Goal: Task Accomplishment & Management: Complete application form

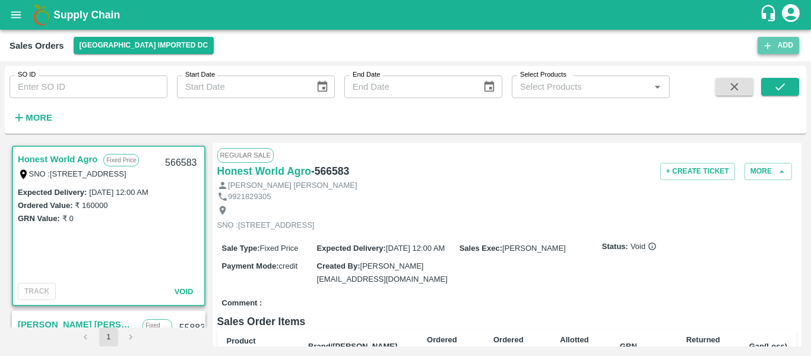
click at [787, 52] on button "Add" at bounding box center [779, 45] width 42 height 17
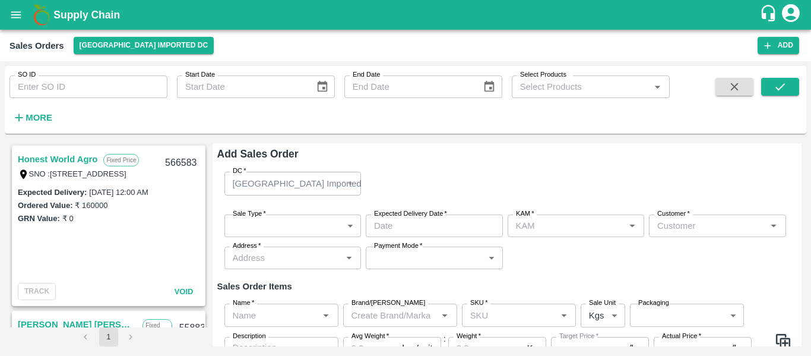
type input "[PERSON_NAME]"
click at [280, 239] on div "Sale Type   * ​ Sale Type Expected Delivery Date   * Expected Delivery Date KAM…" at bounding box center [507, 242] width 580 height 74
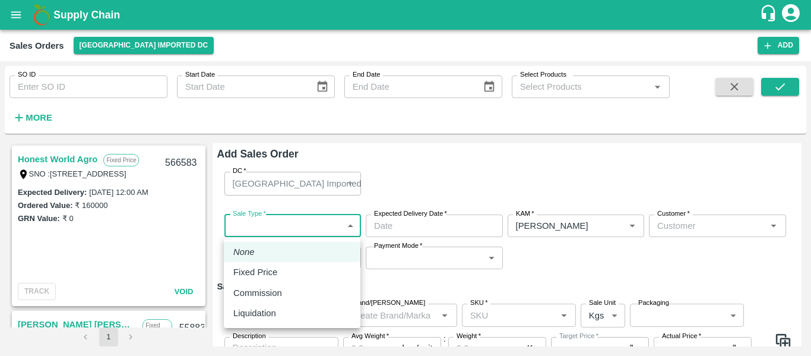
click at [285, 232] on body "Supply Chain Sales Orders [GEOGRAPHIC_DATA] Imported DC Add SO ID SO ID Start D…" at bounding box center [405, 178] width 811 height 356
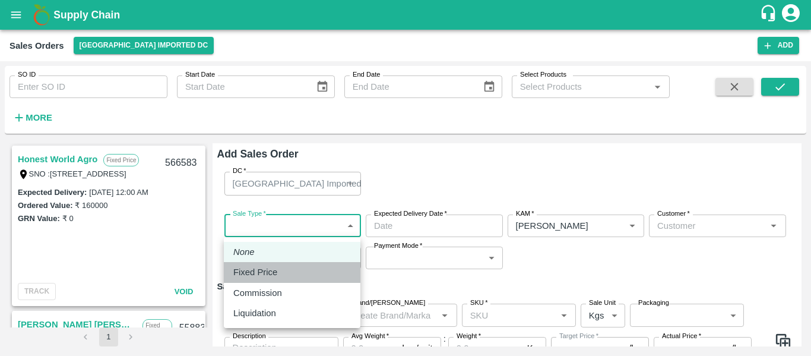
click at [283, 271] on div "Fixed Price" at bounding box center [258, 272] width 50 height 13
type input "1"
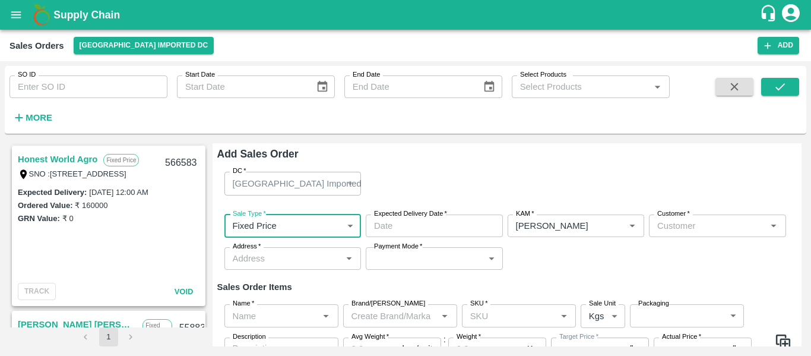
type input "DD/MM/YYYY hh:mm aa"
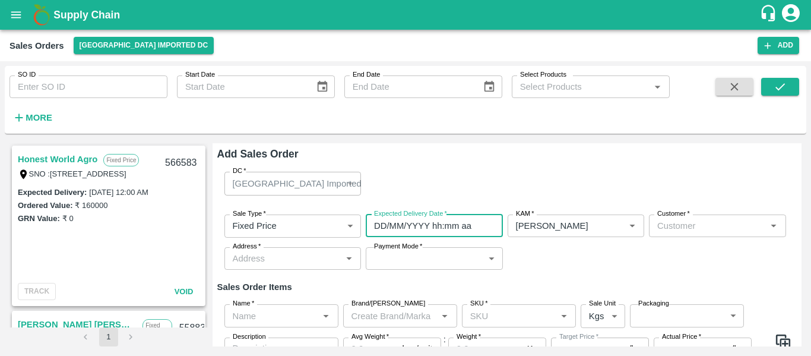
click at [404, 226] on input "DD/MM/YYYY hh:mm aa" at bounding box center [430, 225] width 129 height 23
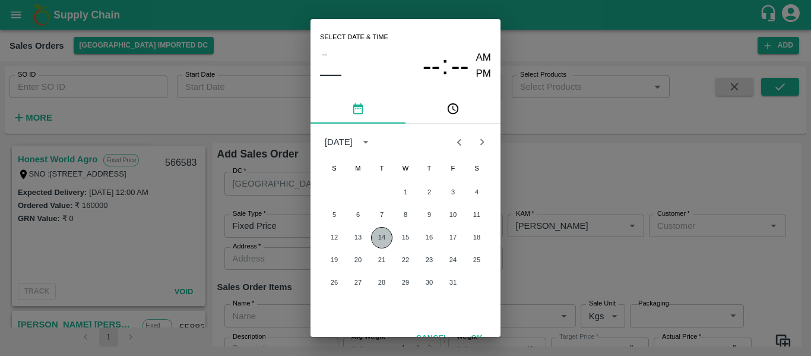
click at [373, 238] on button "14" at bounding box center [381, 237] width 21 height 21
type input "[DATE] 12:00 AM"
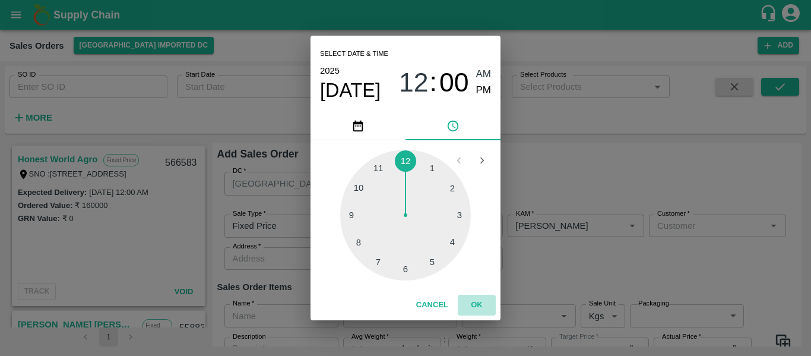
click at [481, 301] on button "OK" at bounding box center [477, 305] width 38 height 21
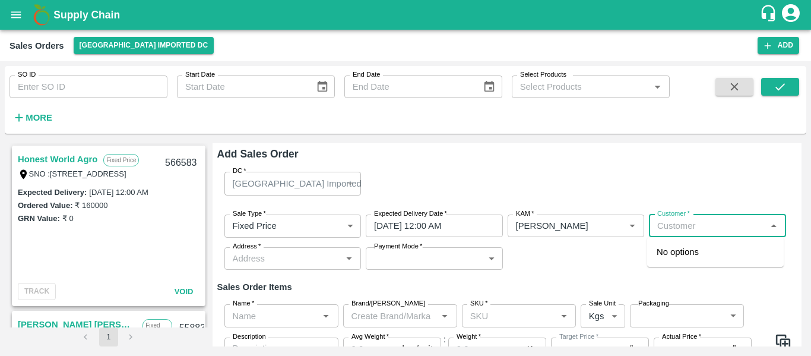
click at [699, 226] on input "Customer   *" at bounding box center [708, 225] width 110 height 15
click at [698, 248] on p "S.N.Fruit Company" at bounding box center [694, 251] width 75 height 13
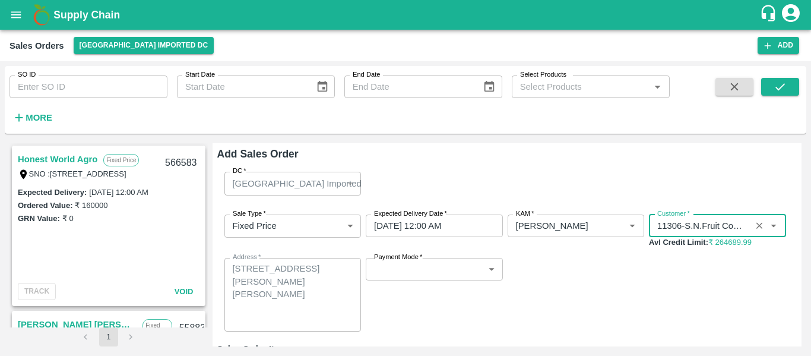
type input "11306-S.N.Fruit Company"
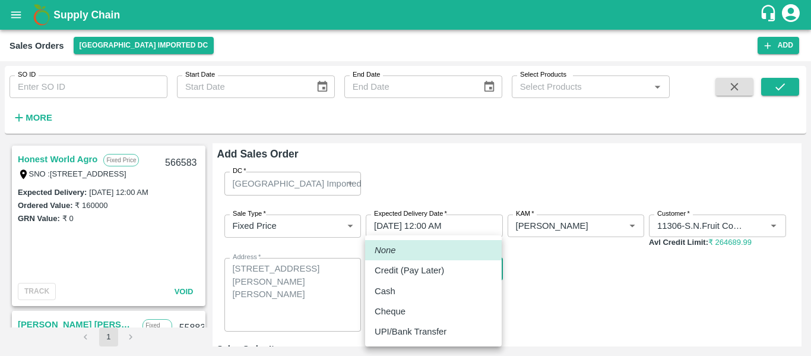
click at [433, 276] on body "Supply Chain Sales Orders [GEOGRAPHIC_DATA] Imported DC Add SO ID SO ID Start D…" at bounding box center [405, 178] width 811 height 356
click at [424, 326] on p "UPI/Bank Transfer" at bounding box center [411, 331] width 72 height 13
type input "Direct Transfer"
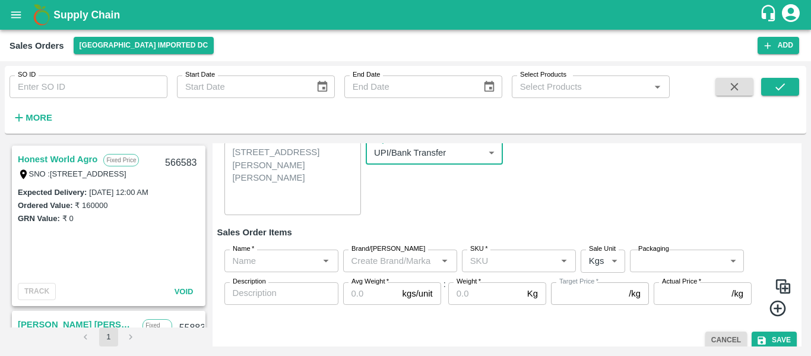
scroll to position [117, 0]
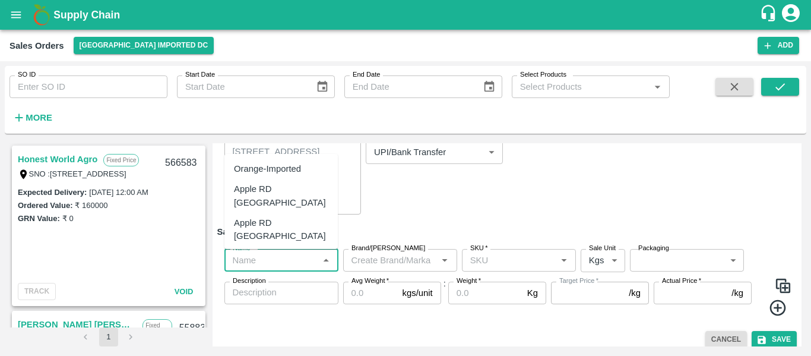
click at [298, 268] on input "Name   *" at bounding box center [271, 259] width 87 height 15
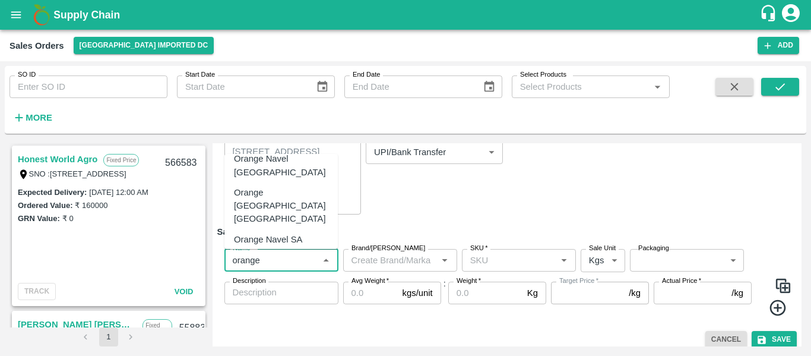
scroll to position [31, 0]
click at [287, 252] on div "Orange [PERSON_NAME]" at bounding box center [281, 265] width 94 height 27
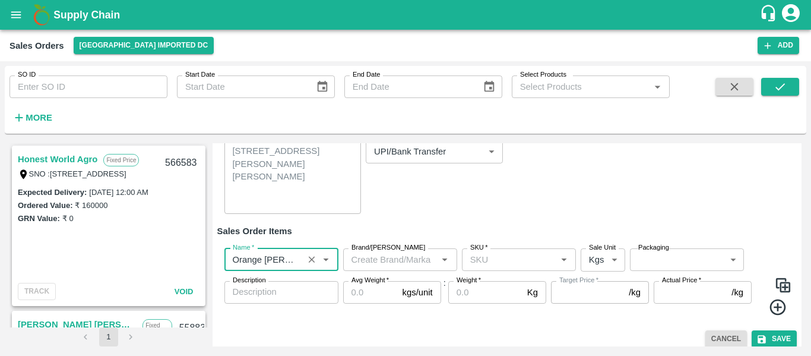
scroll to position [116, 0]
type input "Orange [PERSON_NAME]"
click at [369, 261] on input "Brand/[PERSON_NAME]" at bounding box center [390, 260] width 87 height 15
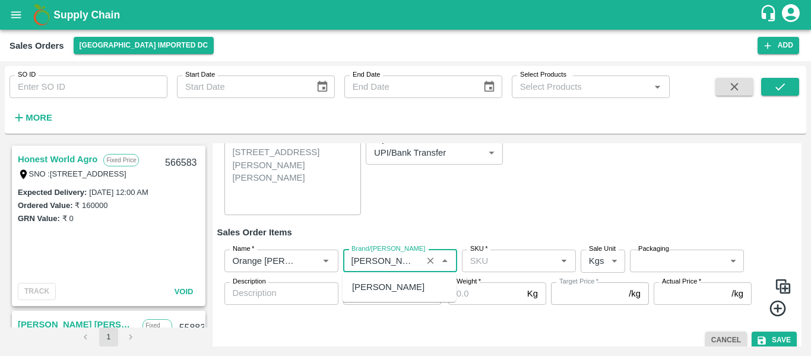
click at [384, 290] on div "[PERSON_NAME]" at bounding box center [399, 287] width 113 height 20
click at [487, 271] on div "SKU   *" at bounding box center [519, 260] width 114 height 23
type input "[PERSON_NAME]"
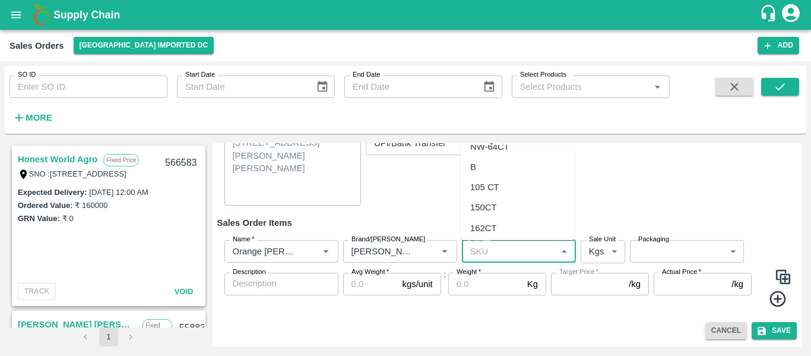
scroll to position [342, 0]
click at [486, 179] on div "105 CT" at bounding box center [484, 184] width 29 height 13
type input "105 CT"
type input "NA"
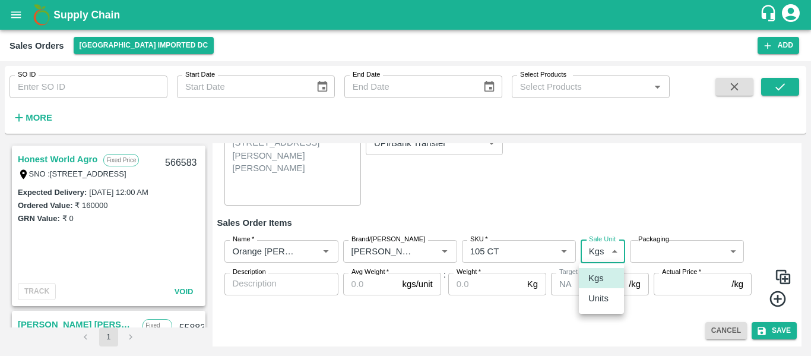
click at [607, 261] on body "Supply Chain Sales Orders [GEOGRAPHIC_DATA] Imported DC Add SO ID SO ID Start D…" at bounding box center [405, 178] width 811 height 356
click at [605, 307] on li "Units" at bounding box center [601, 298] width 45 height 20
type input "2"
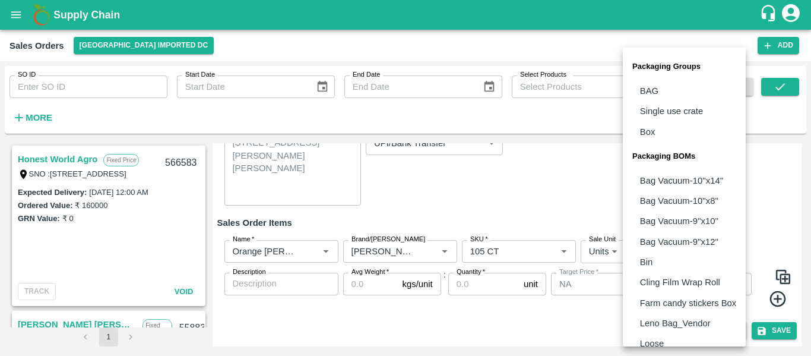
click at [651, 248] on body "Supply Chain Sales Orders [GEOGRAPHIC_DATA] Imported DC Add SO ID SO ID Start D…" at bounding box center [405, 178] width 811 height 356
click at [650, 134] on p "Box" at bounding box center [647, 131] width 15 height 13
type input "GRP/1"
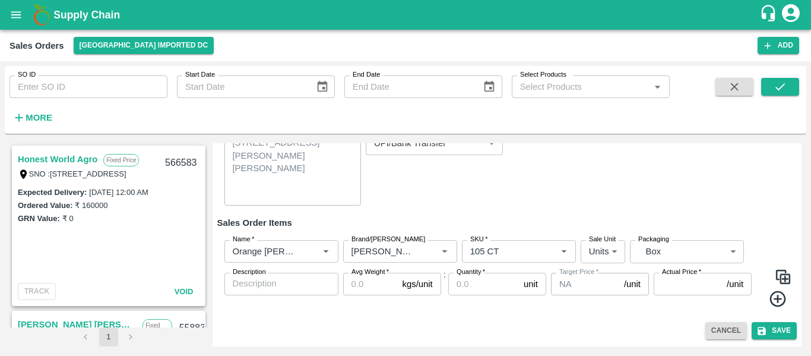
click at [652, 185] on p "Box" at bounding box center [657, 189] width 11 height 8
click at [365, 283] on input "Avg Weight   *" at bounding box center [370, 284] width 55 height 23
type input "15"
type input "230"
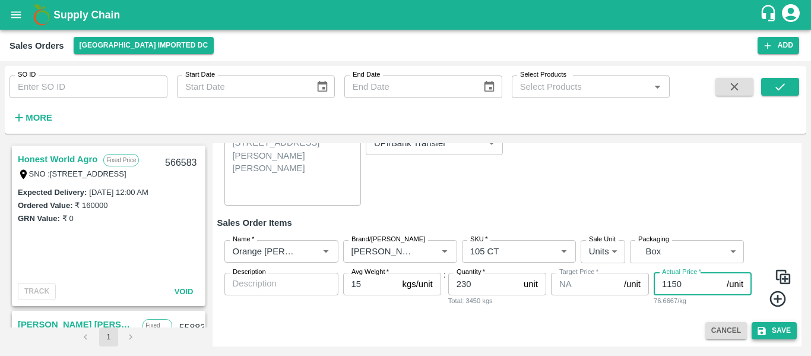
type input "1150"
click at [783, 331] on button "Save" at bounding box center [774, 330] width 45 height 17
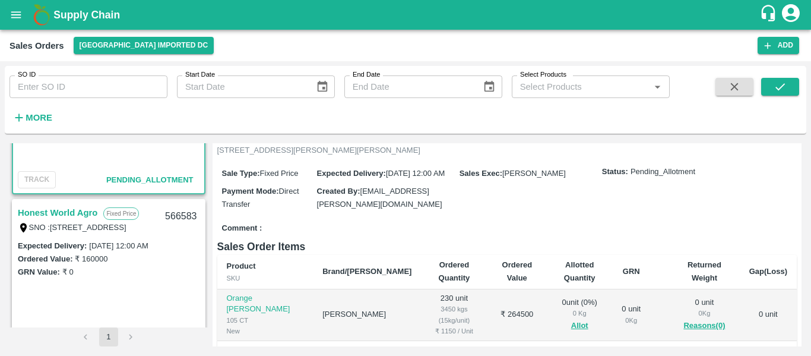
scroll to position [112, 0]
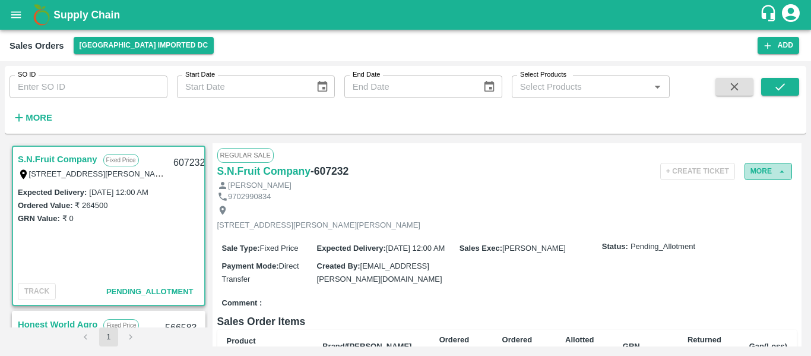
click at [785, 165] on button "More" at bounding box center [769, 171] width 48 height 17
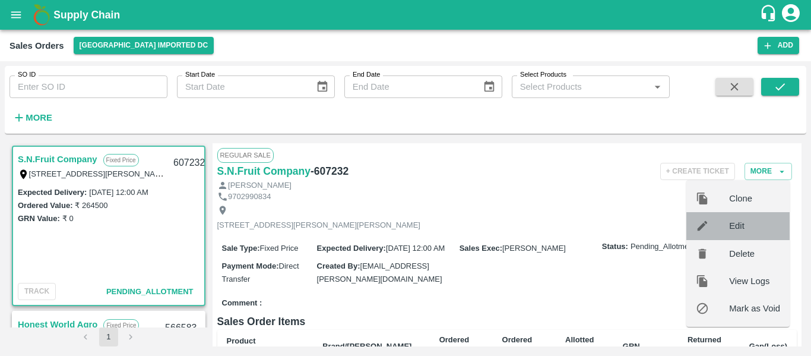
click at [740, 233] on div "Edit" at bounding box center [738, 225] width 103 height 27
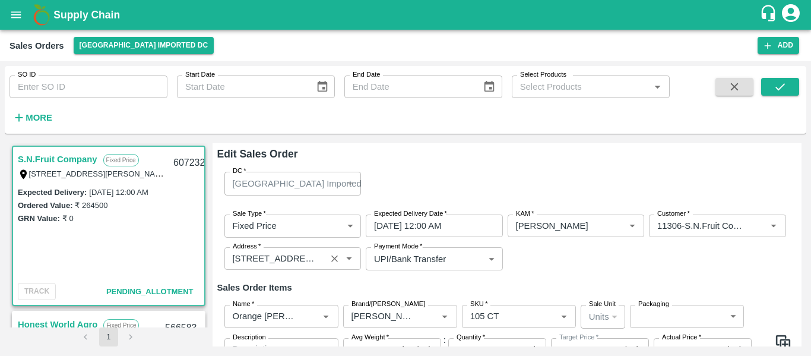
type input "NA"
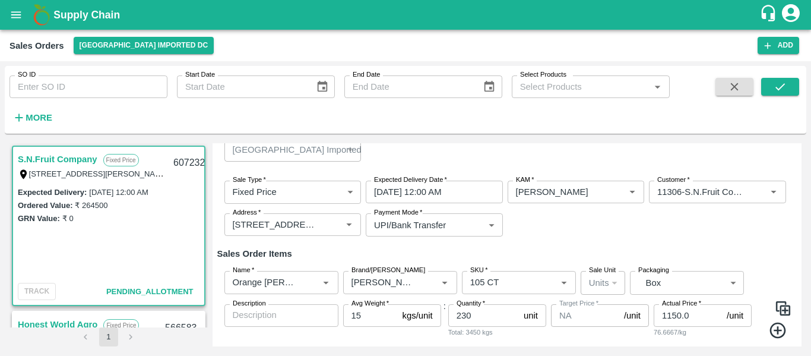
scroll to position [34, 0]
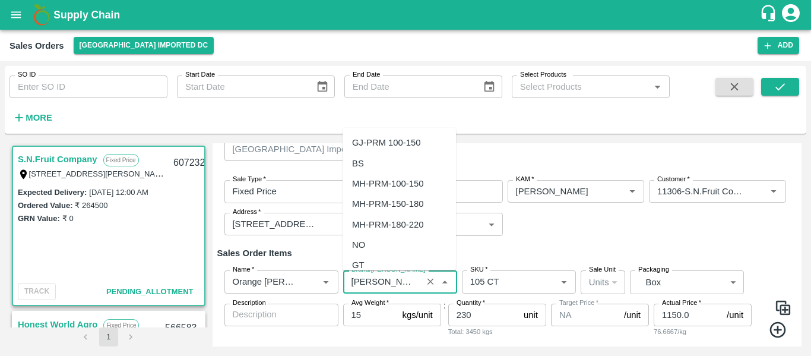
click at [405, 279] on input "Brand/[PERSON_NAME]" at bounding box center [383, 281] width 72 height 15
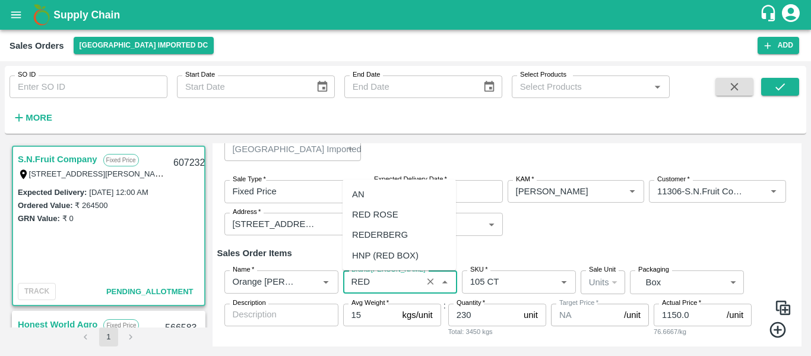
click at [383, 233] on div "REDERBERG" at bounding box center [380, 234] width 56 height 13
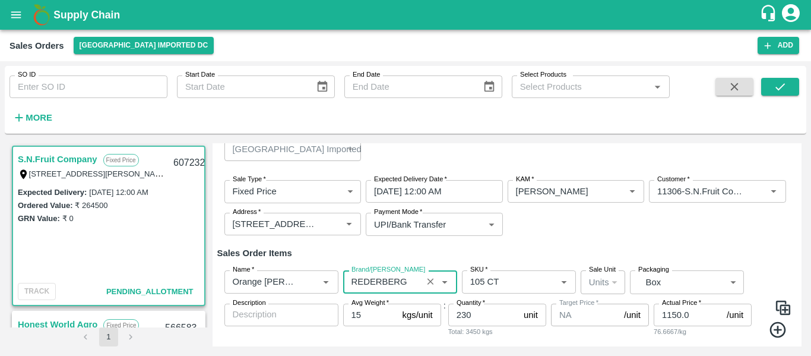
scroll to position [65, 0]
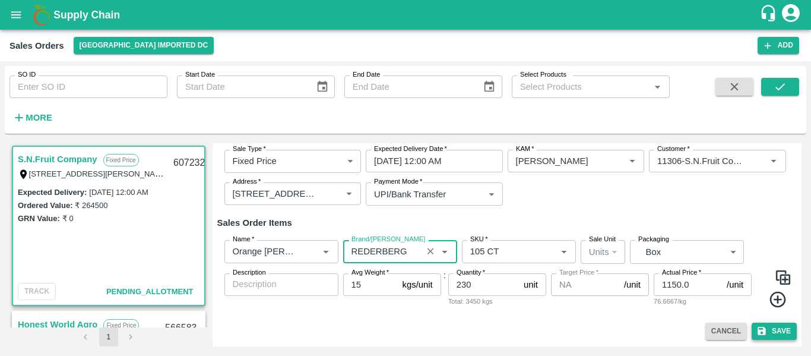
type input "REDERBERG"
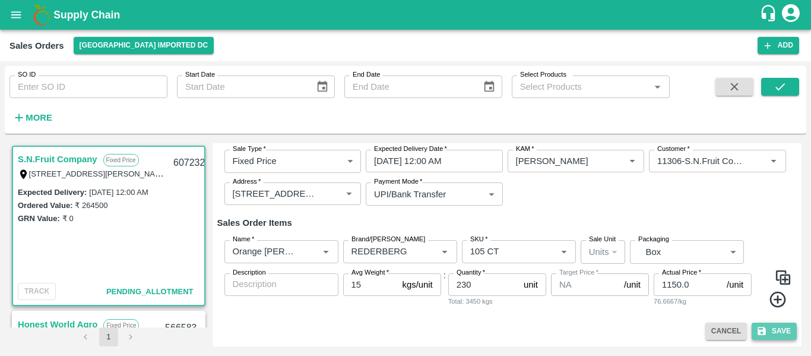
click at [776, 330] on button "Save" at bounding box center [774, 331] width 45 height 17
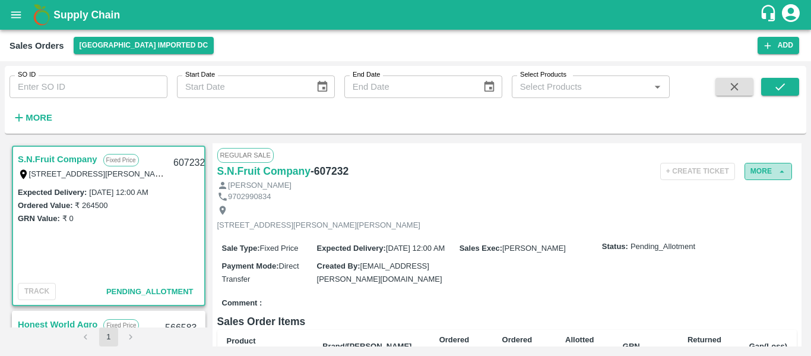
click at [754, 163] on button "More" at bounding box center [769, 171] width 48 height 17
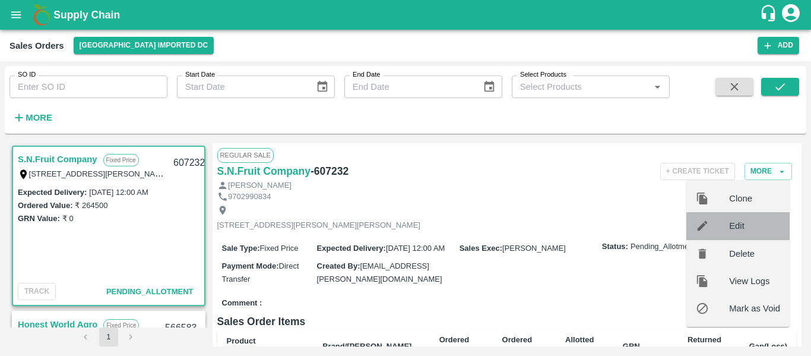
click at [729, 230] on div at bounding box center [712, 225] width 33 height 13
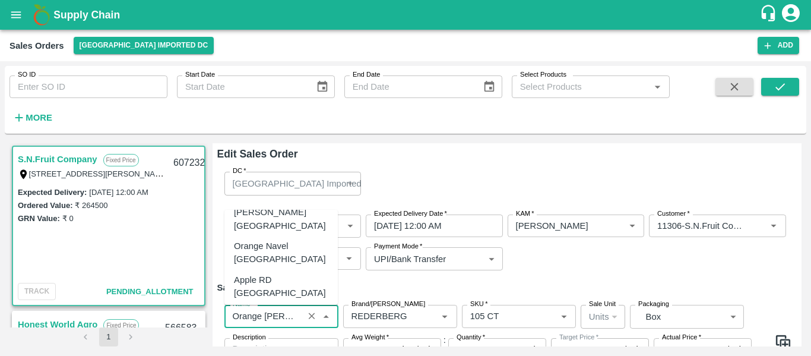
click at [290, 317] on input "Name   *" at bounding box center [264, 315] width 72 height 15
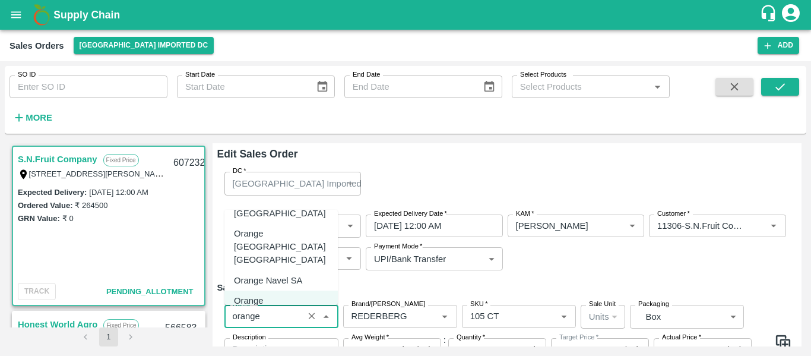
scroll to position [119, 0]
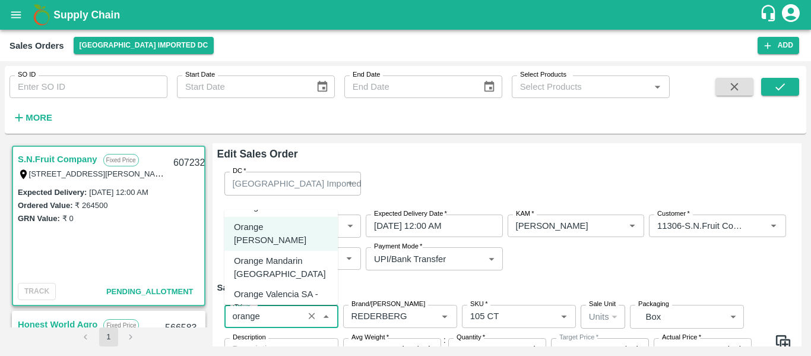
click at [290, 288] on div "Orange Valencia SA - DI" at bounding box center [281, 301] width 94 height 27
type input "Orange Valencia SA - DI"
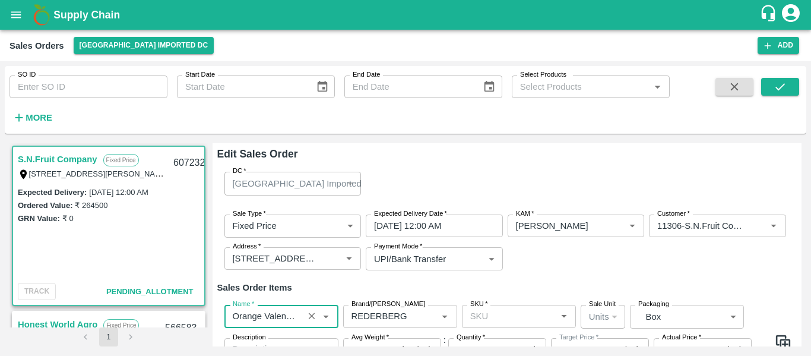
scroll to position [65, 0]
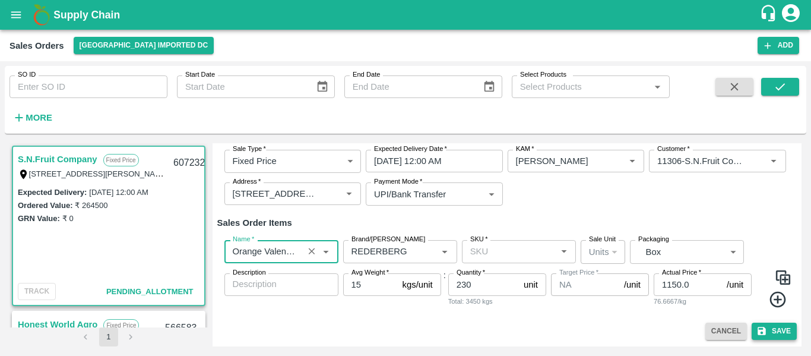
type input "Orange Valencia SA - DI"
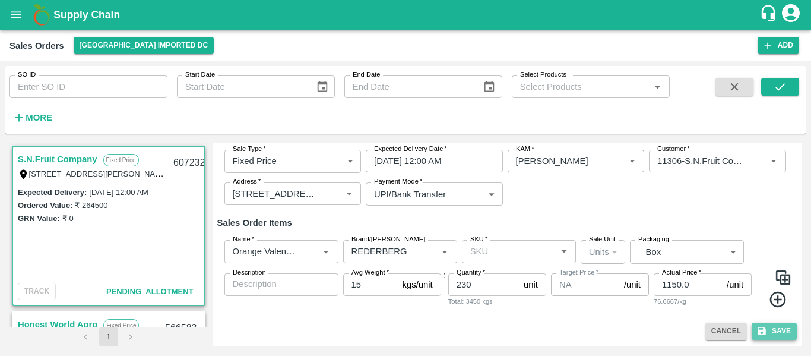
click at [774, 329] on button "Save" at bounding box center [774, 331] width 45 height 17
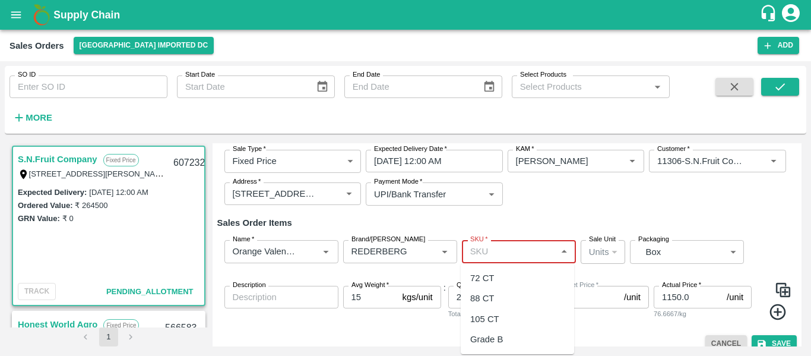
click at [531, 254] on input "SKU   *" at bounding box center [509, 251] width 87 height 15
click at [505, 314] on div "105 CT" at bounding box center [517, 319] width 113 height 20
type input "105 CT"
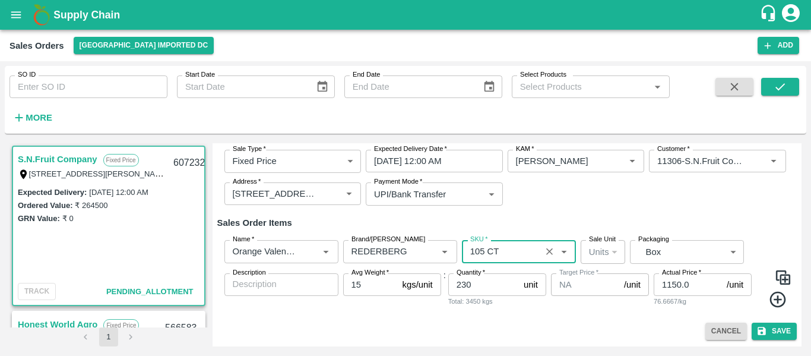
type input "0"
click at [766, 333] on button "Save" at bounding box center [774, 331] width 45 height 17
